Goal: Information Seeking & Learning: Learn about a topic

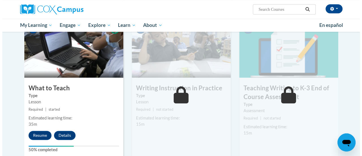
scroll to position [284, 0]
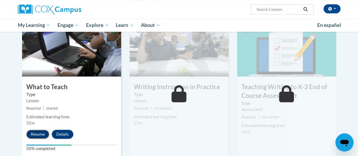
click at [39, 138] on button "Resume" at bounding box center [37, 134] width 23 height 9
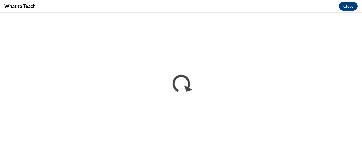
scroll to position [0, 0]
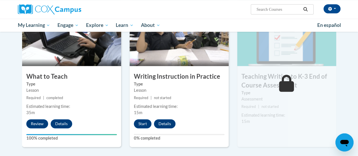
scroll to position [298, 0]
